Goal: Task Accomplishment & Management: Complete application form

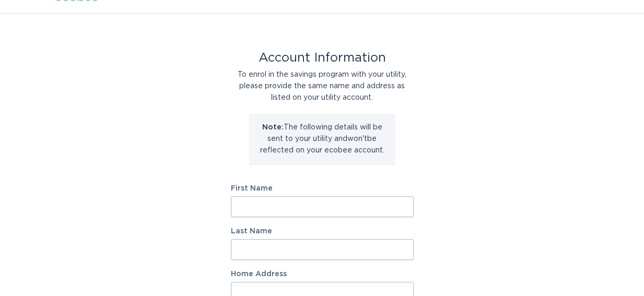
scroll to position [22, 0]
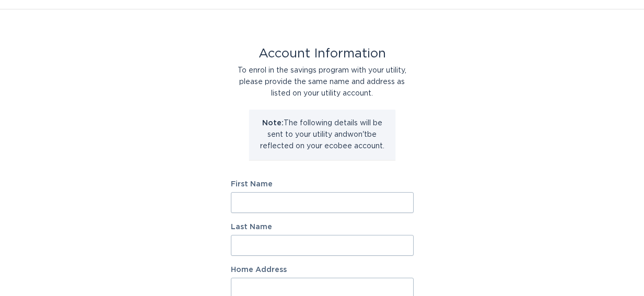
click at [342, 201] on input "First Name" at bounding box center [322, 202] width 183 height 21
type input "[PERSON_NAME]"
click at [332, 285] on input "Home Address" at bounding box center [322, 288] width 183 height 21
type input "8791 67th Street Ct S"
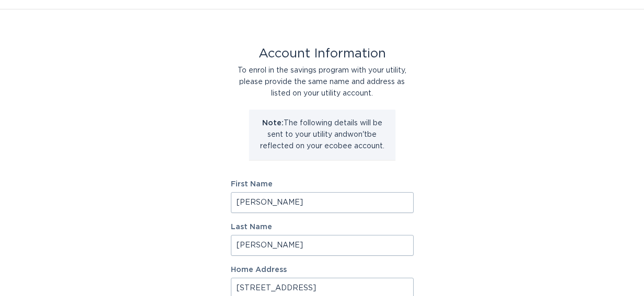
select select "US"
type input "COTTAGE GROVE, MN"
type input "55016-1600"
select select "MN"
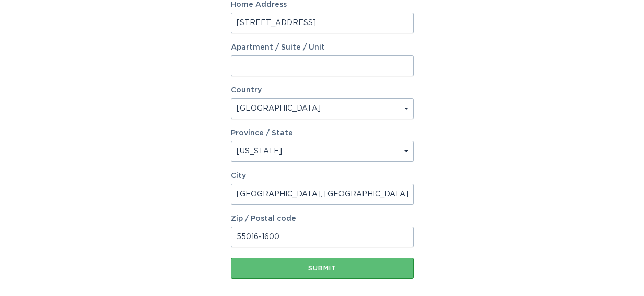
scroll to position [291, 0]
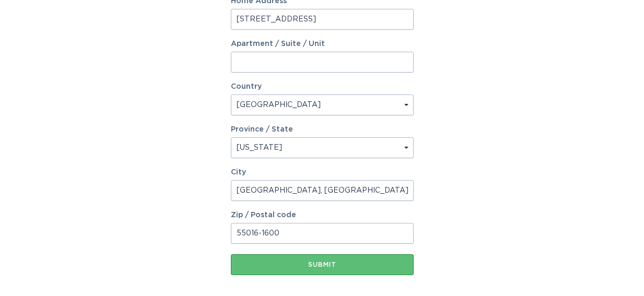
click at [328, 188] on input "COTTAGE GROVE, MN" at bounding box center [322, 190] width 183 height 21
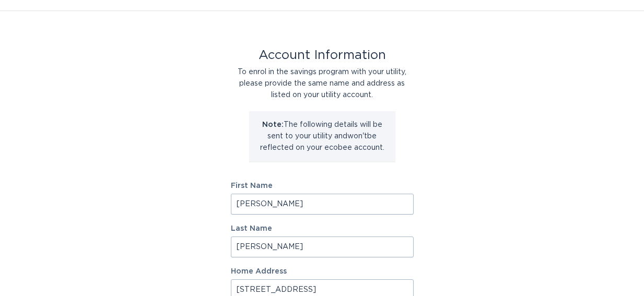
scroll to position [22, 0]
type input "COTTAGE GROVE"
click at [286, 203] on input "Caroline" at bounding box center [322, 203] width 183 height 21
drag, startPoint x: 286, startPoint y: 203, endPoint x: 214, endPoint y: 197, distance: 71.8
click at [214, 197] on div "Account Information To enrol in the savings program with your utility, please p…" at bounding box center [322, 297] width 644 height 577
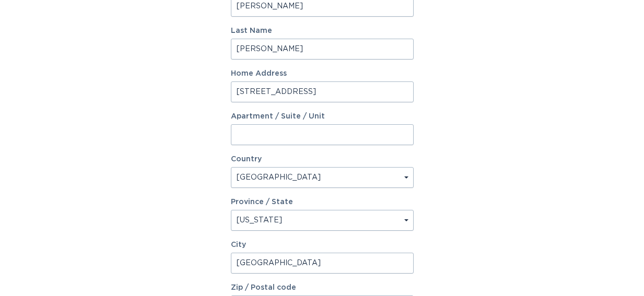
scroll to position [229, 0]
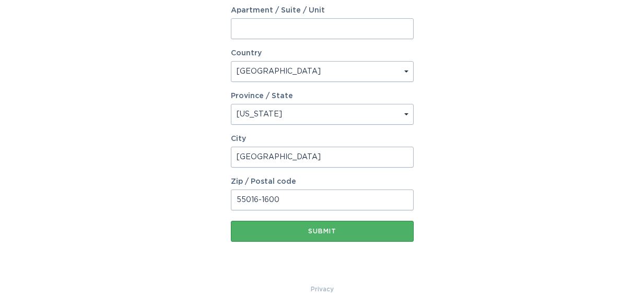
type input "Dennis"
click at [266, 226] on button "Submit" at bounding box center [322, 231] width 183 height 21
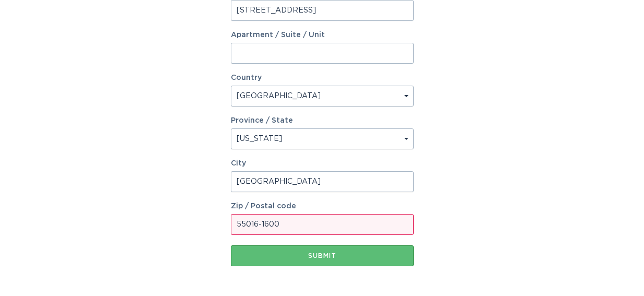
scroll to position [340, 0]
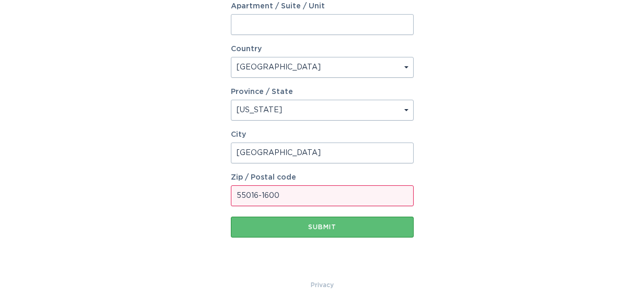
click at [288, 198] on input "55016-1600" at bounding box center [322, 195] width 183 height 21
drag, startPoint x: 288, startPoint y: 198, endPoint x: 258, endPoint y: 195, distance: 29.3
click at [258, 195] on input "55016-1600" at bounding box center [322, 195] width 183 height 21
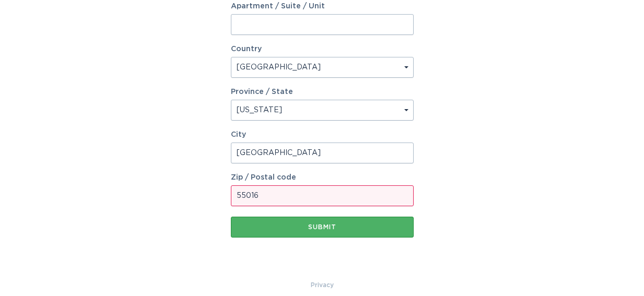
type input "55016"
click at [239, 228] on div "Submit" at bounding box center [322, 227] width 172 height 6
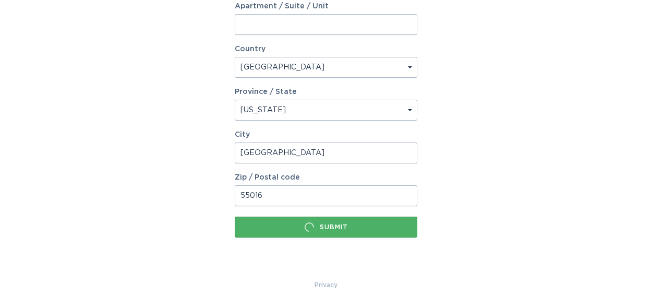
scroll to position [0, 0]
